Goal: Task Accomplishment & Management: Manage account settings

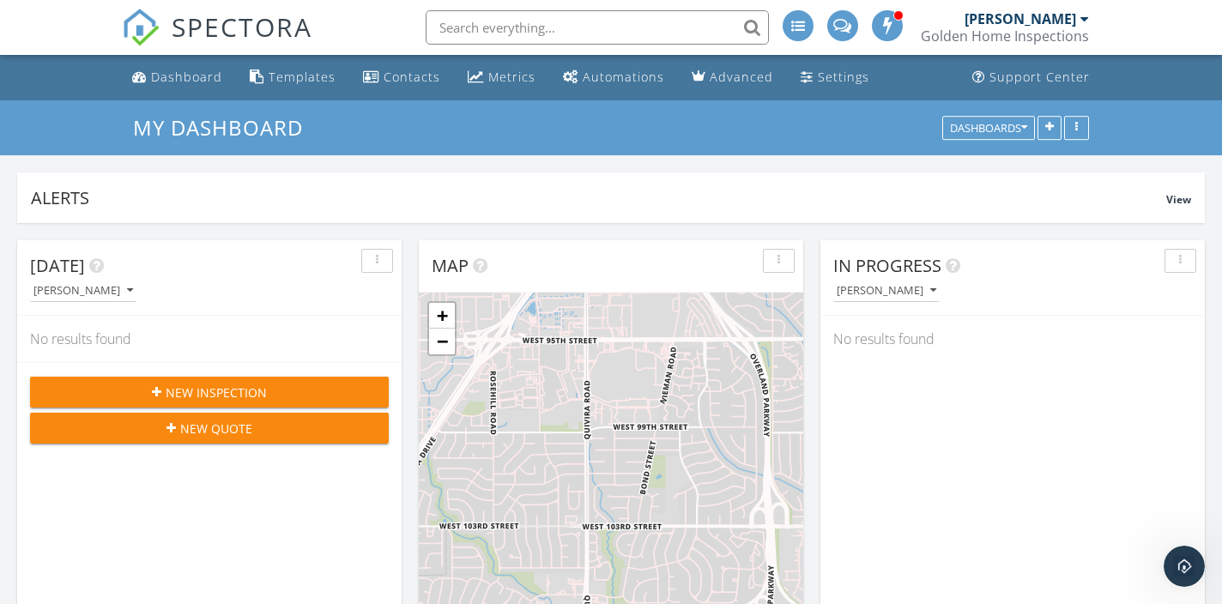
scroll to position [1778, 1223]
click at [174, 80] on div "Dashboard" at bounding box center [186, 77] width 71 height 16
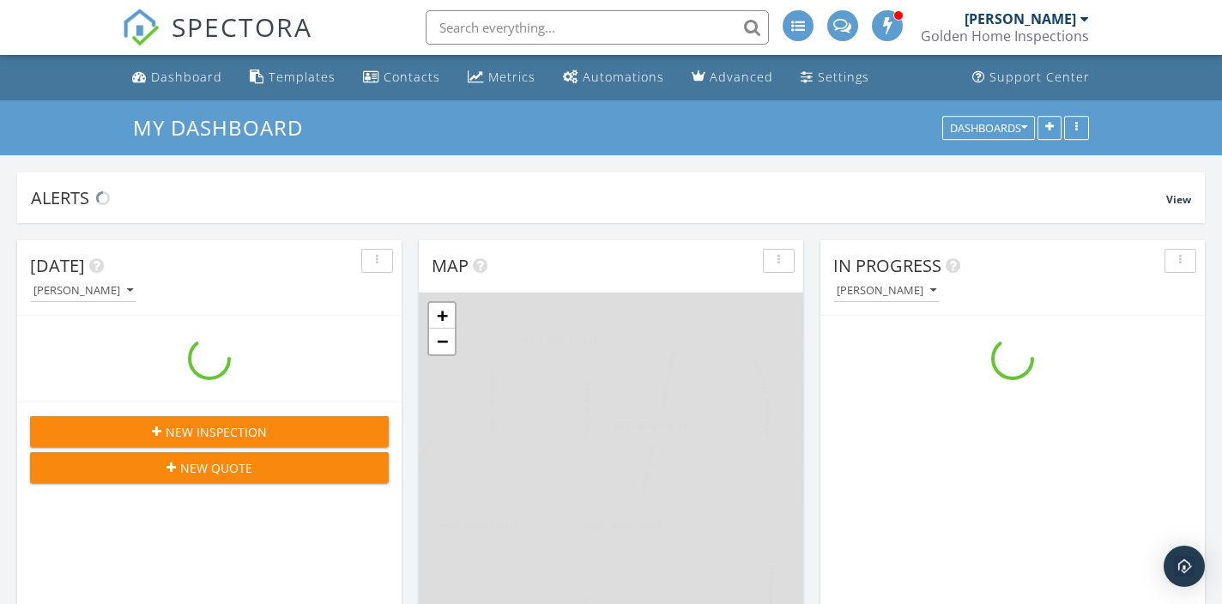
scroll to position [1778, 1223]
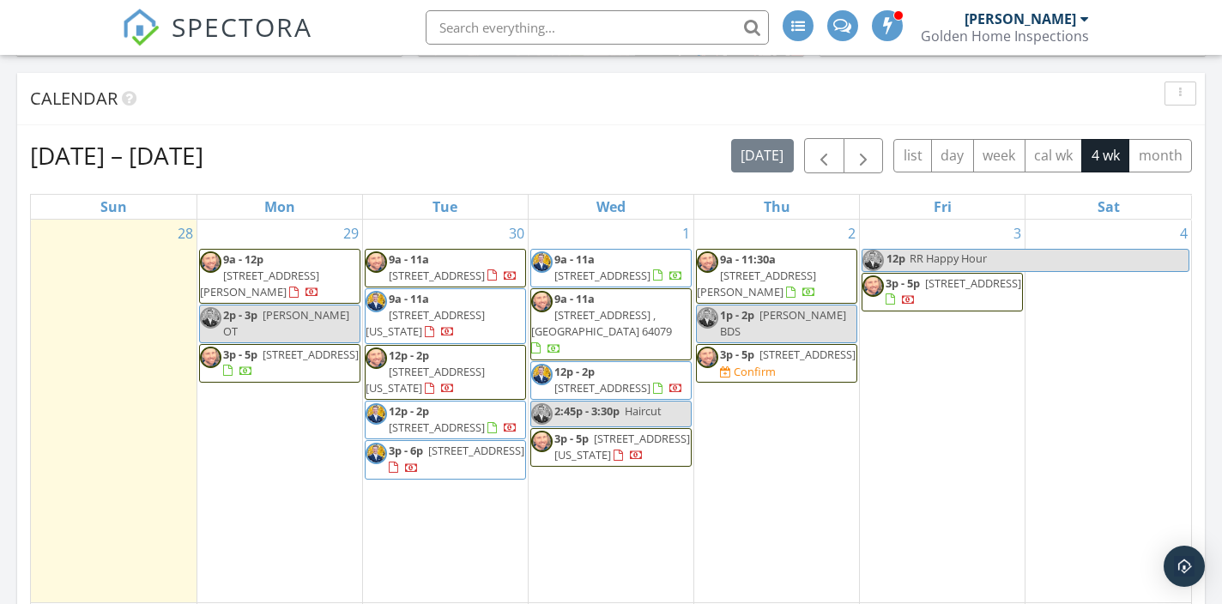
scroll to position [684, 0]
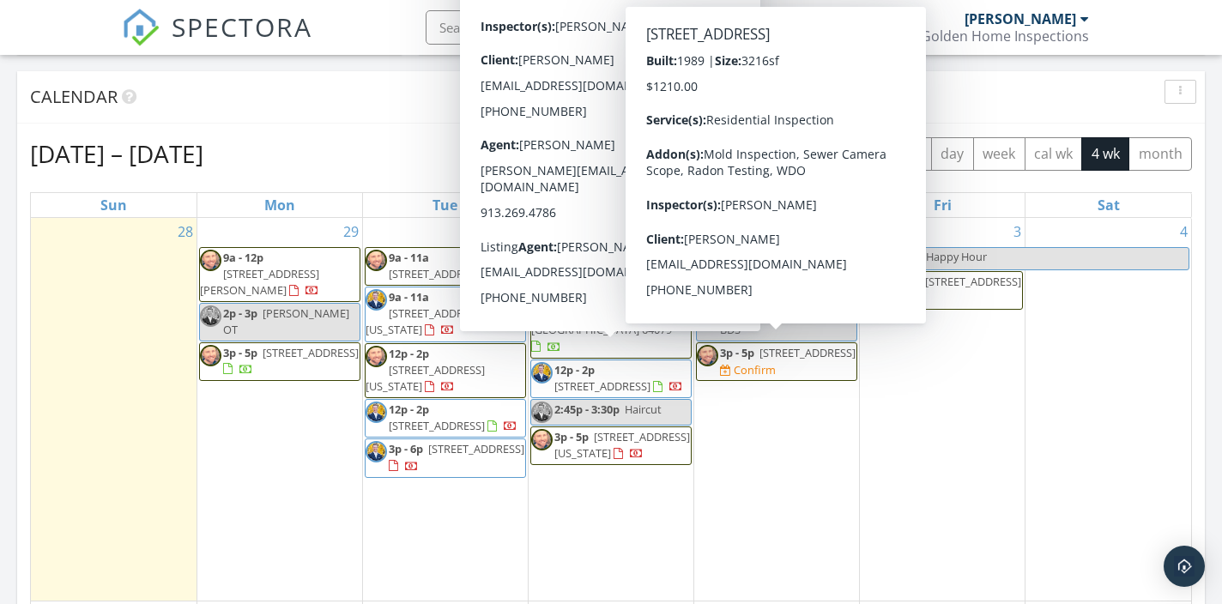
click at [784, 374] on span "3p - 5p 12553 Grandview St, Overland Park 66213 Confirm" at bounding box center [777, 361] width 160 height 33
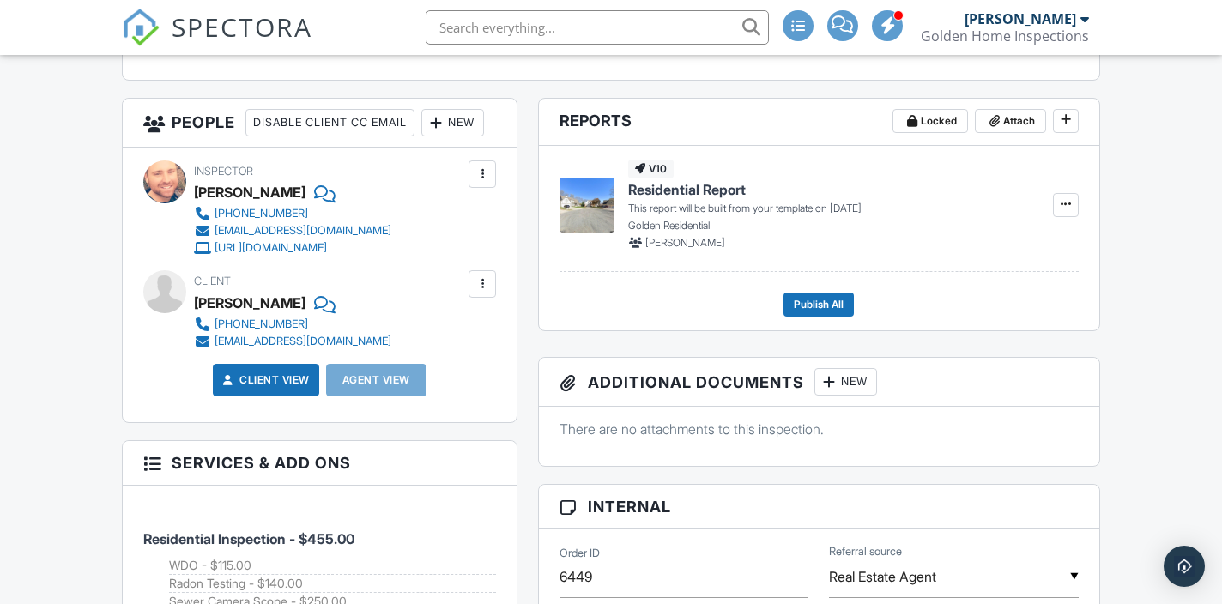
scroll to position [574, 0]
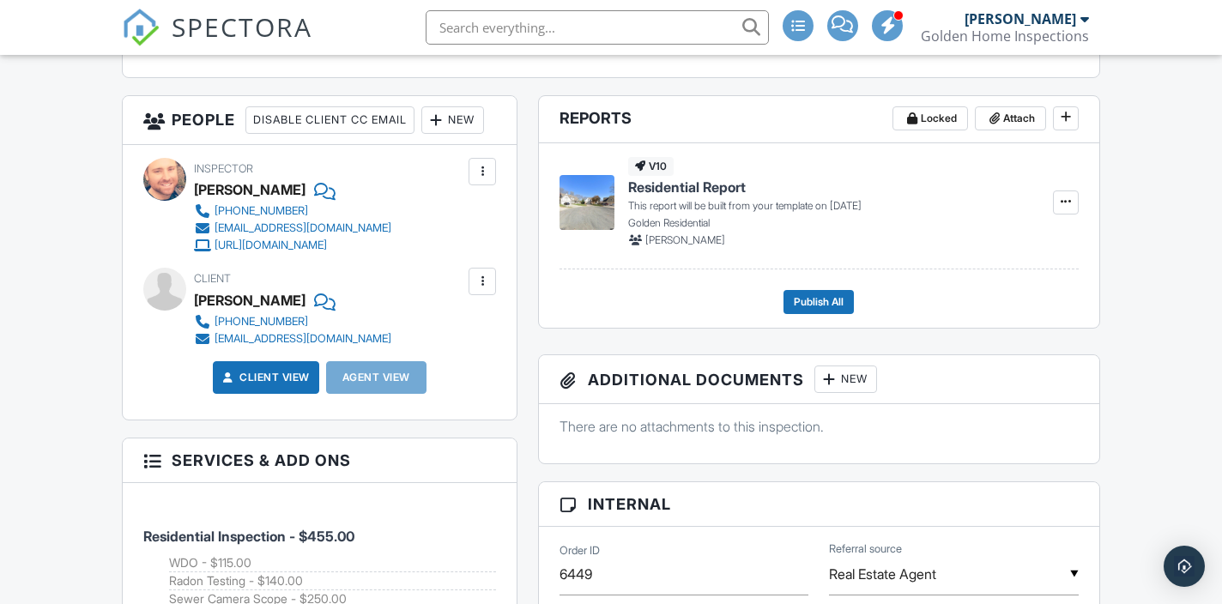
click at [421, 134] on div "New" at bounding box center [452, 119] width 63 height 27
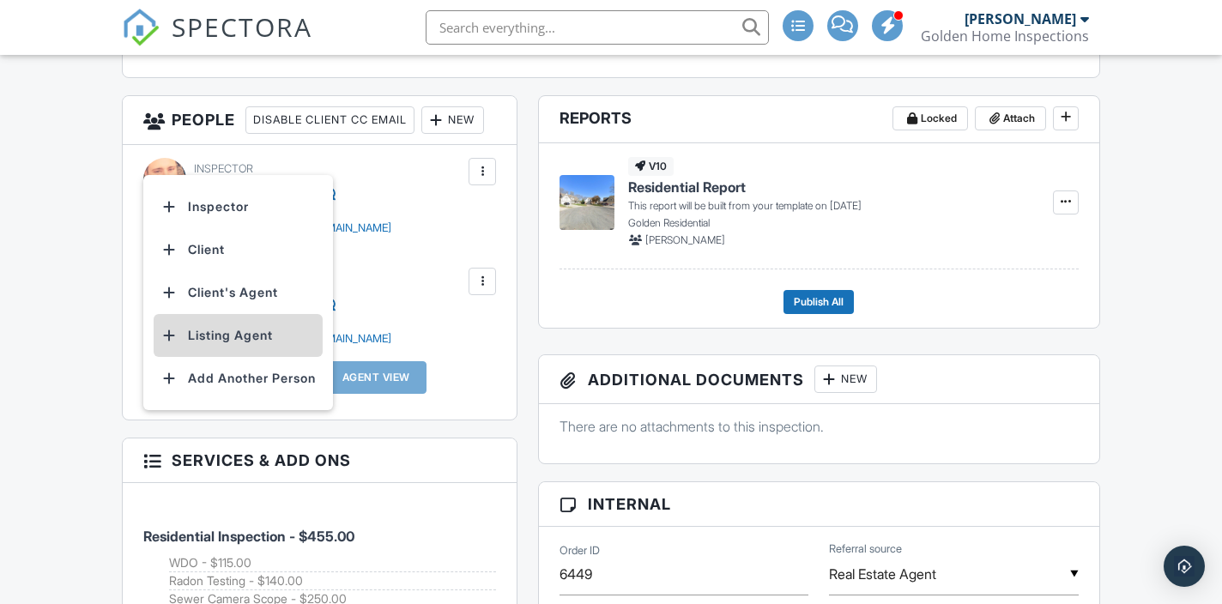
click at [213, 357] on li "Listing Agent" at bounding box center [238, 335] width 169 height 43
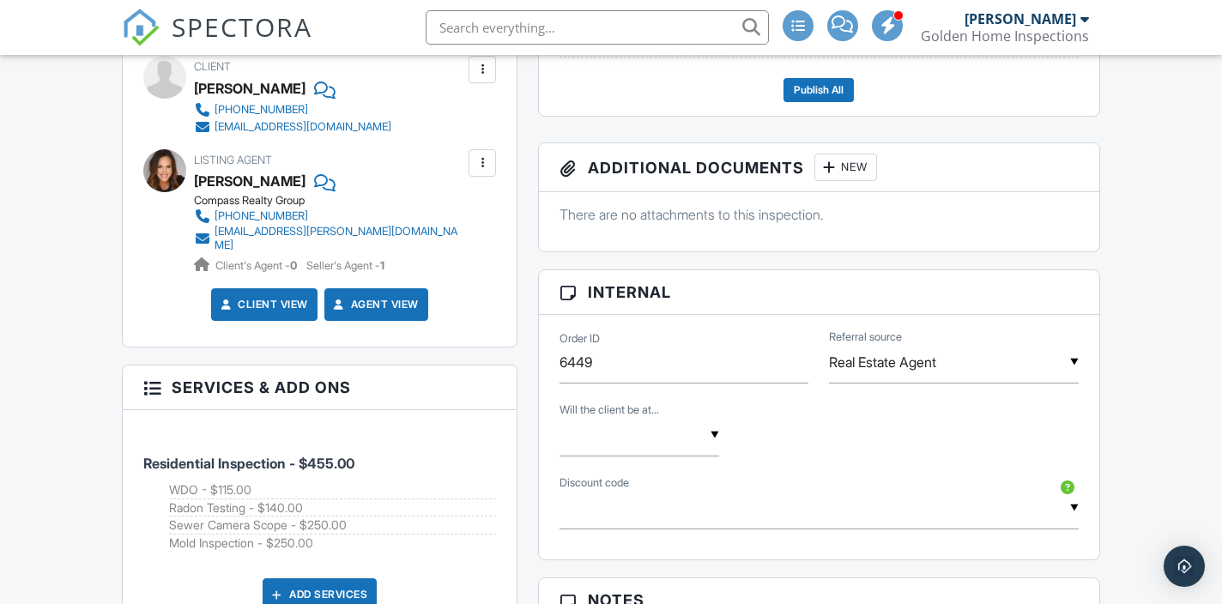
scroll to position [789, 0]
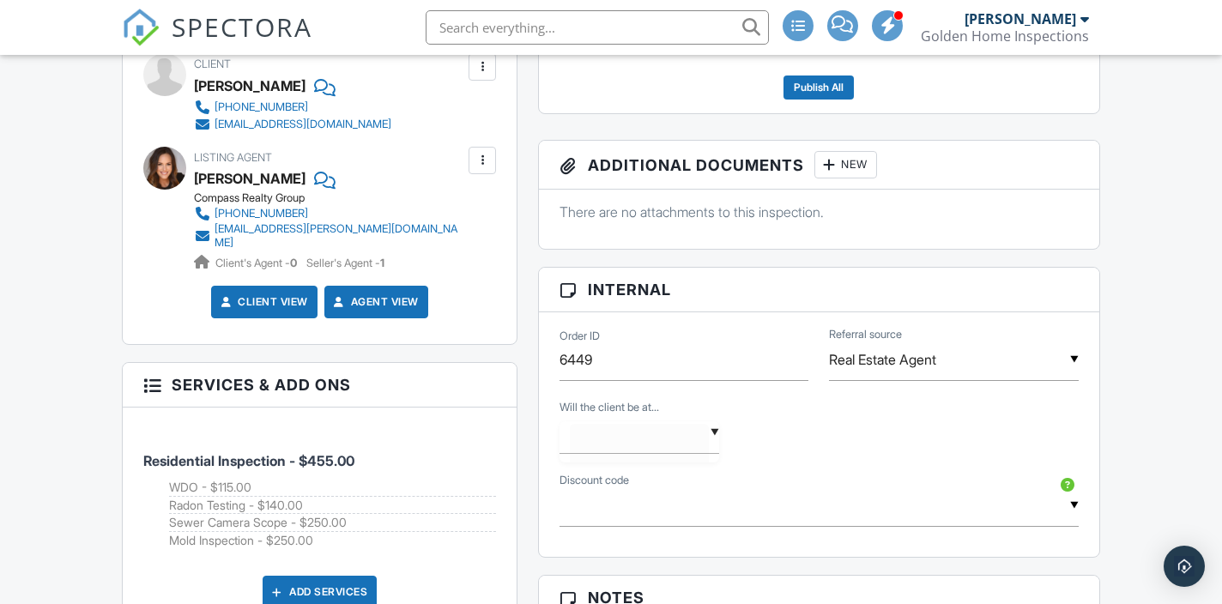
click at [657, 449] on input "text" at bounding box center [640, 433] width 160 height 42
click at [647, 526] on li "Yes" at bounding box center [639, 521] width 139 height 43
type input "Yes"
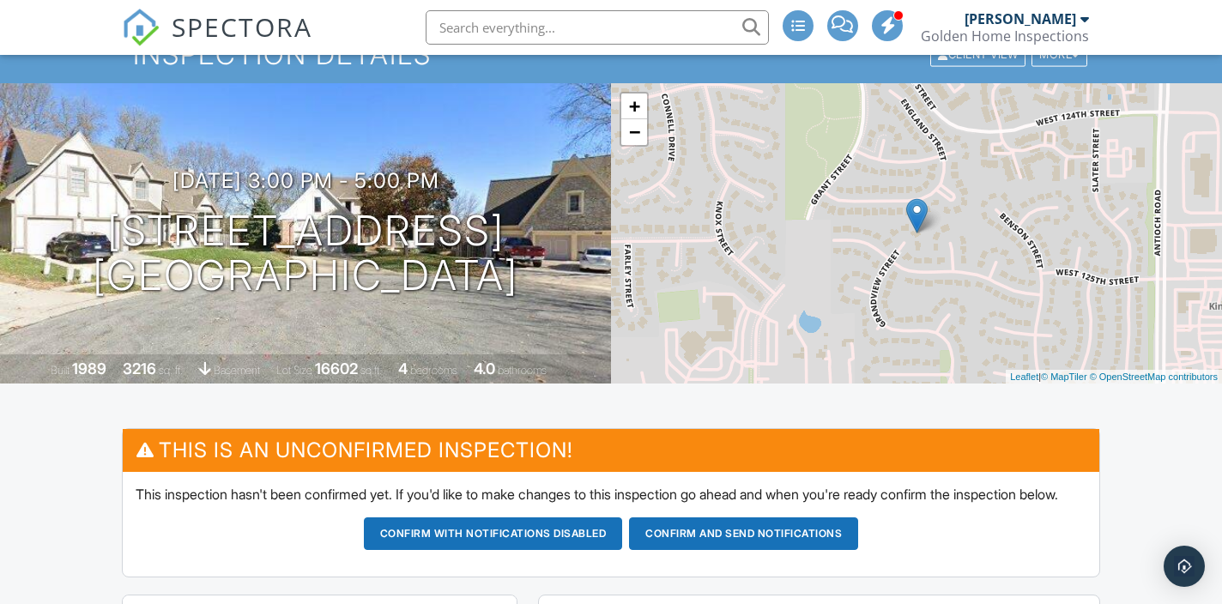
scroll to position [0, 0]
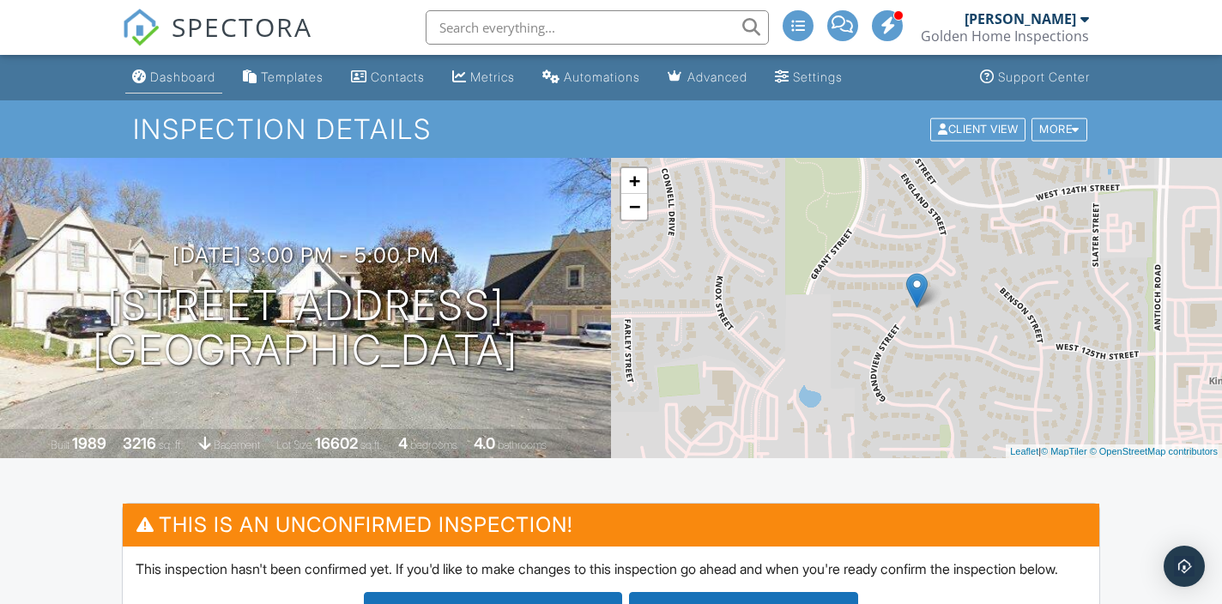
click at [197, 86] on link "Dashboard" at bounding box center [173, 78] width 97 height 32
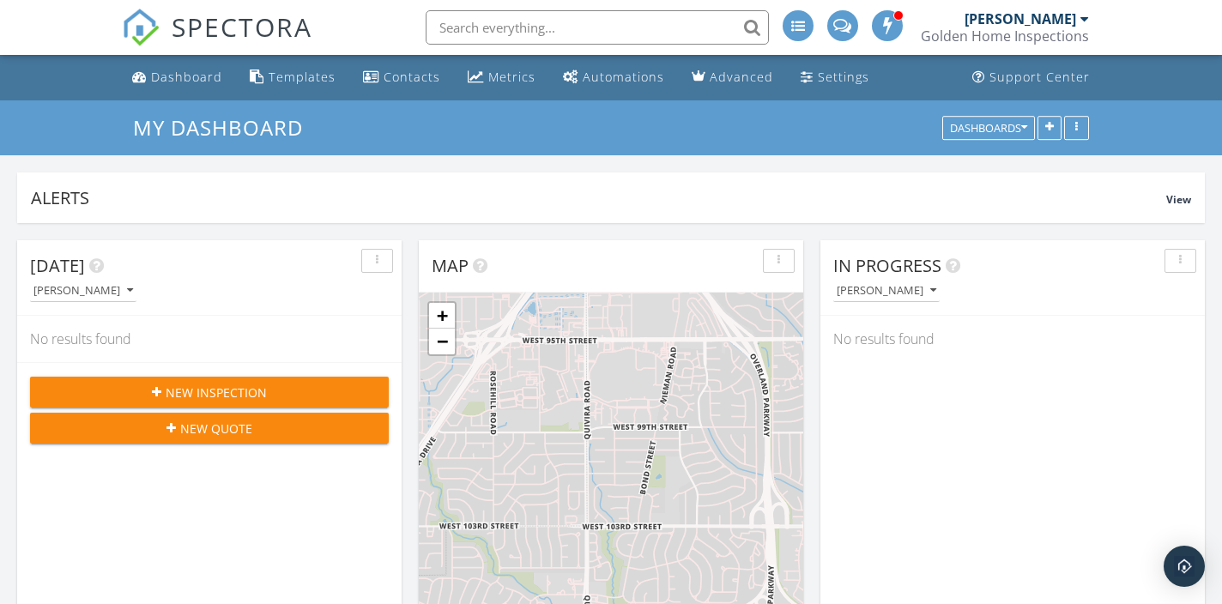
scroll to position [1778, 1223]
